Goal: Check status: Check status

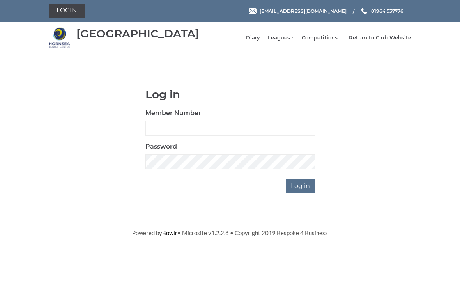
scroll to position [58, 0]
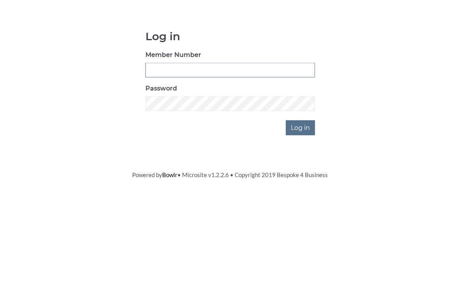
type input "0196"
click at [301, 179] on input "Log in" at bounding box center [300, 186] width 29 height 15
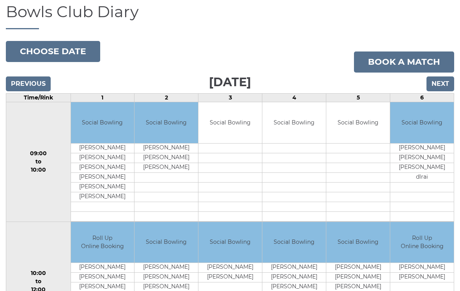
scroll to position [55, 0]
click at [444, 91] on input "Next" at bounding box center [441, 83] width 28 height 15
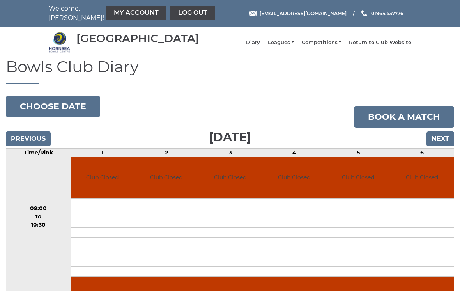
click at [443, 146] on input "Next" at bounding box center [441, 138] width 28 height 15
click at [74, 115] on button "Choose date" at bounding box center [53, 106] width 94 height 21
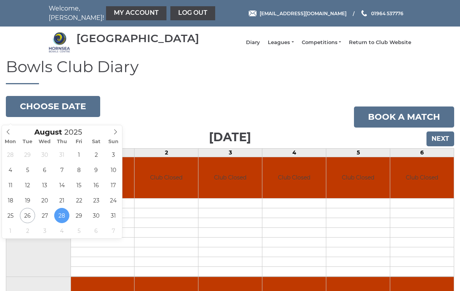
click at [119, 134] on span at bounding box center [115, 130] width 13 height 11
type input "2025-09-10"
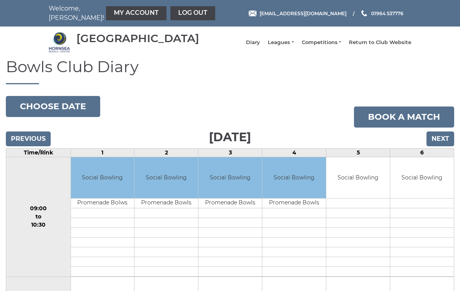
click at [122, 15] on link "My Account" at bounding box center [136, 13] width 60 height 14
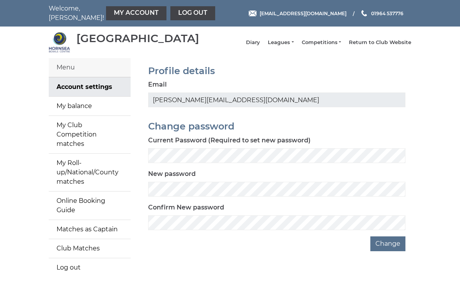
click at [100, 113] on link "My balance" at bounding box center [90, 106] width 82 height 19
